Goal: Use online tool/utility: Utilize a website feature to perform a specific function

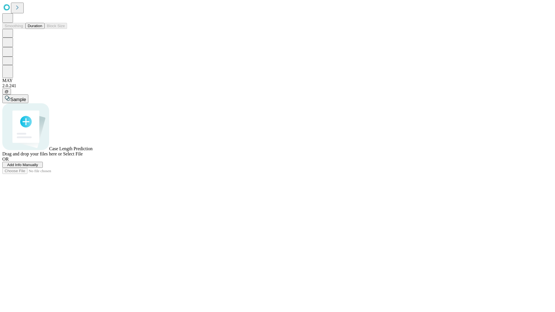
click at [42, 29] on button "Duration" at bounding box center [34, 26] width 19 height 6
click at [26, 97] on span "Sample" at bounding box center [18, 99] width 16 height 5
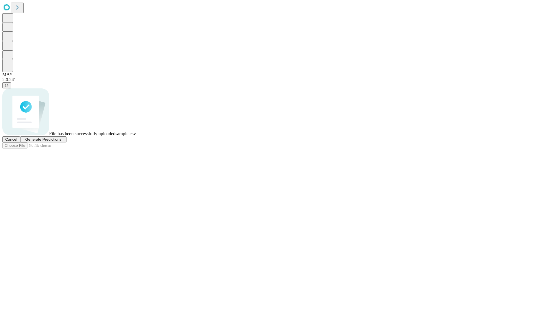
click at [61, 142] on span "Generate Predictions" at bounding box center [43, 139] width 36 height 4
